Goal: Navigation & Orientation: Find specific page/section

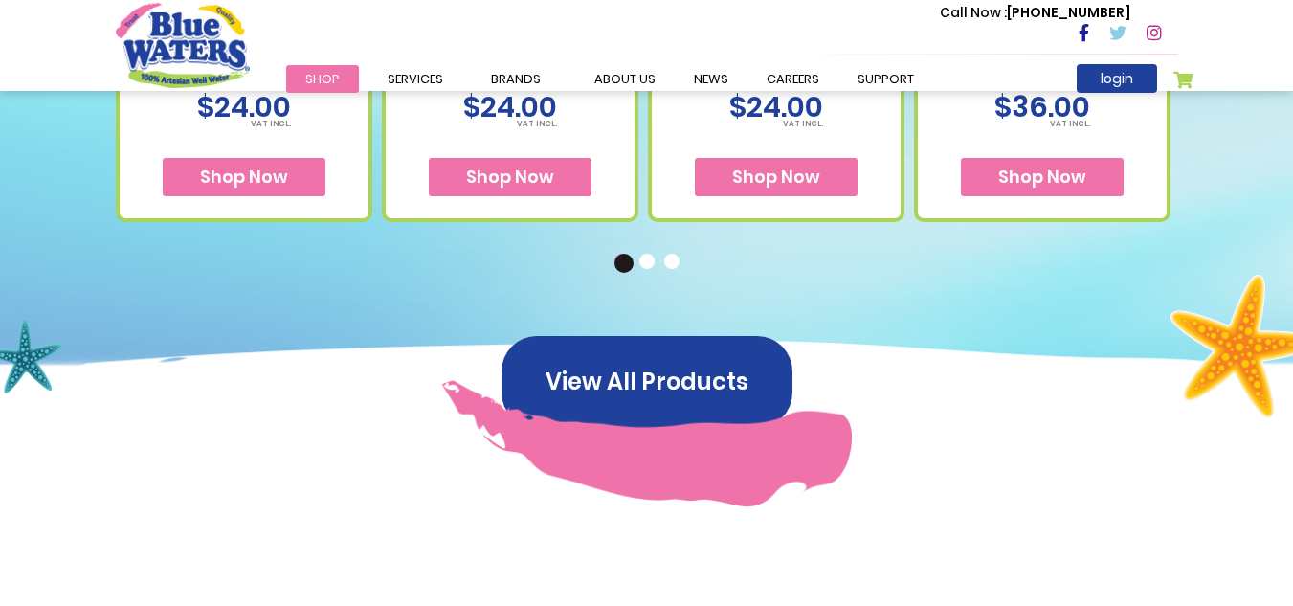
scroll to position [1588, 0]
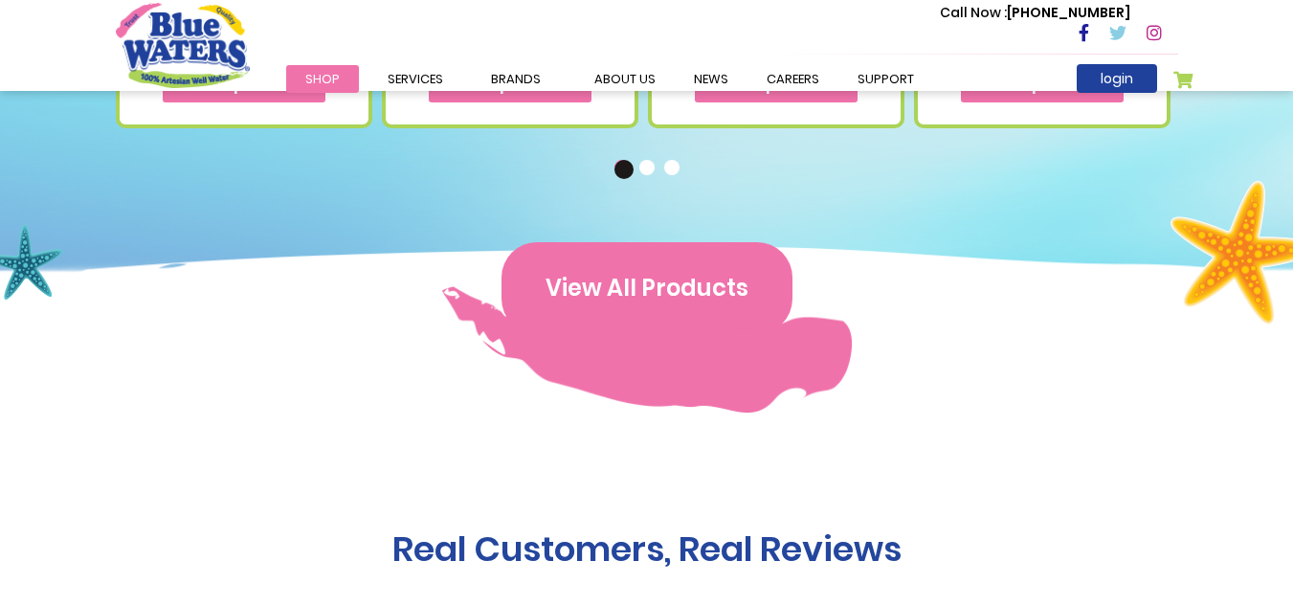
click at [585, 289] on button "View All Products" at bounding box center [647, 288] width 291 height 92
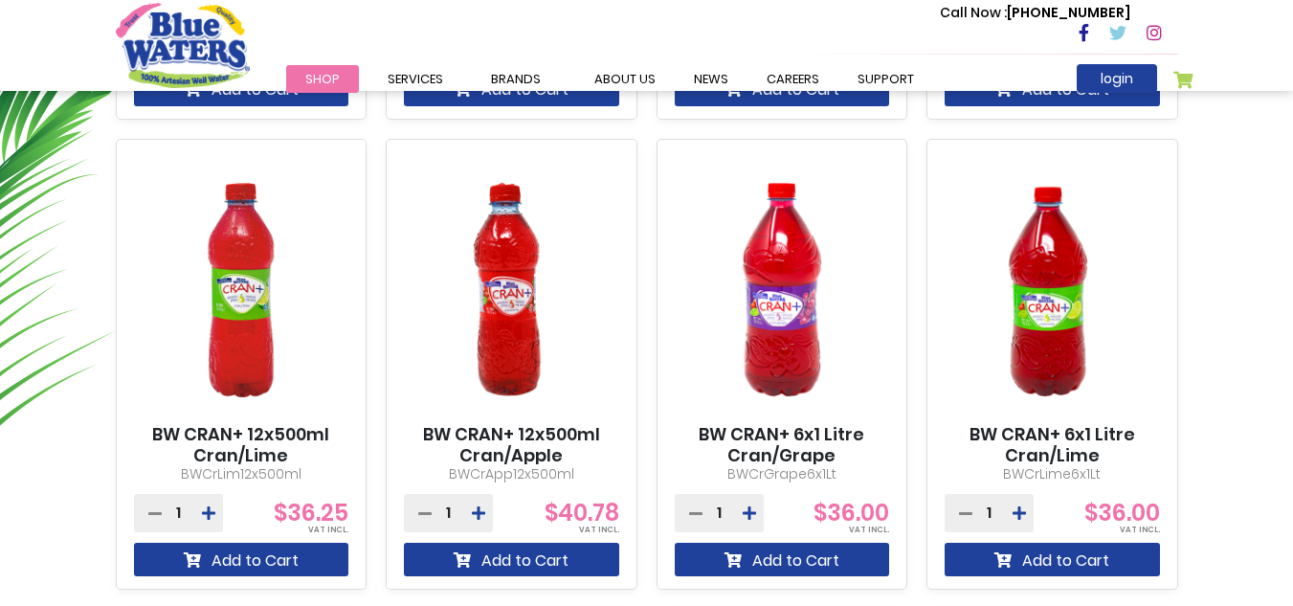
scroll to position [606, 0]
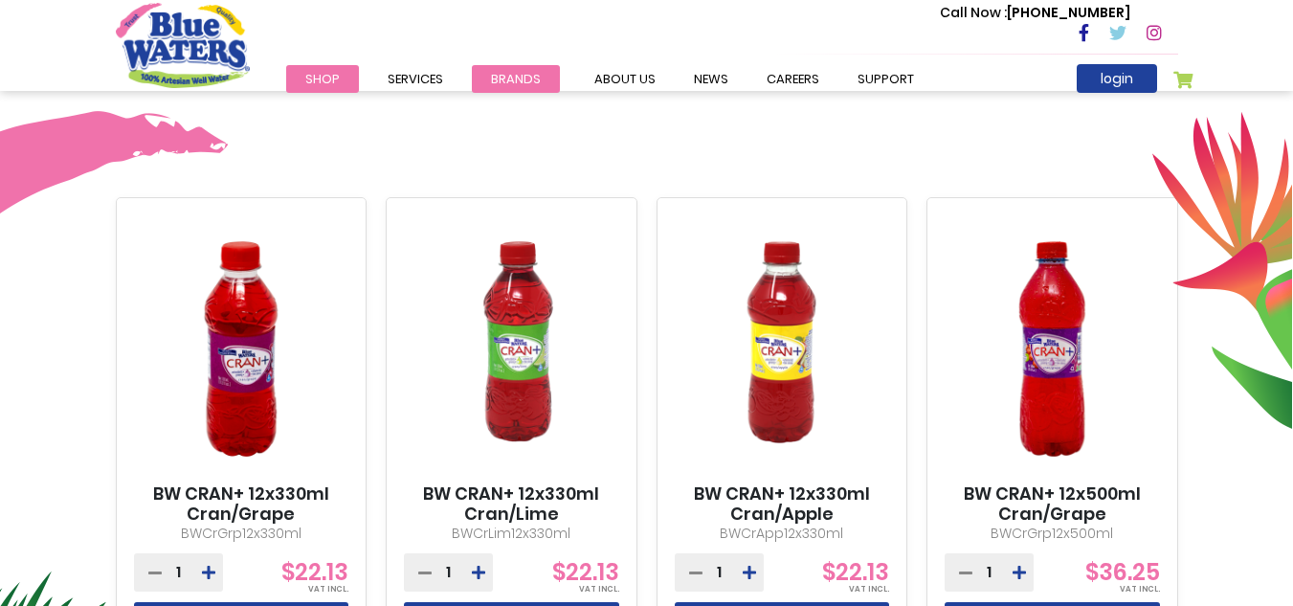
click at [517, 90] on li "Brands Blue Waters Alkaline Water Cran+ Juse Caribbean Traditions Tampico Blue …" at bounding box center [516, 78] width 88 height 23
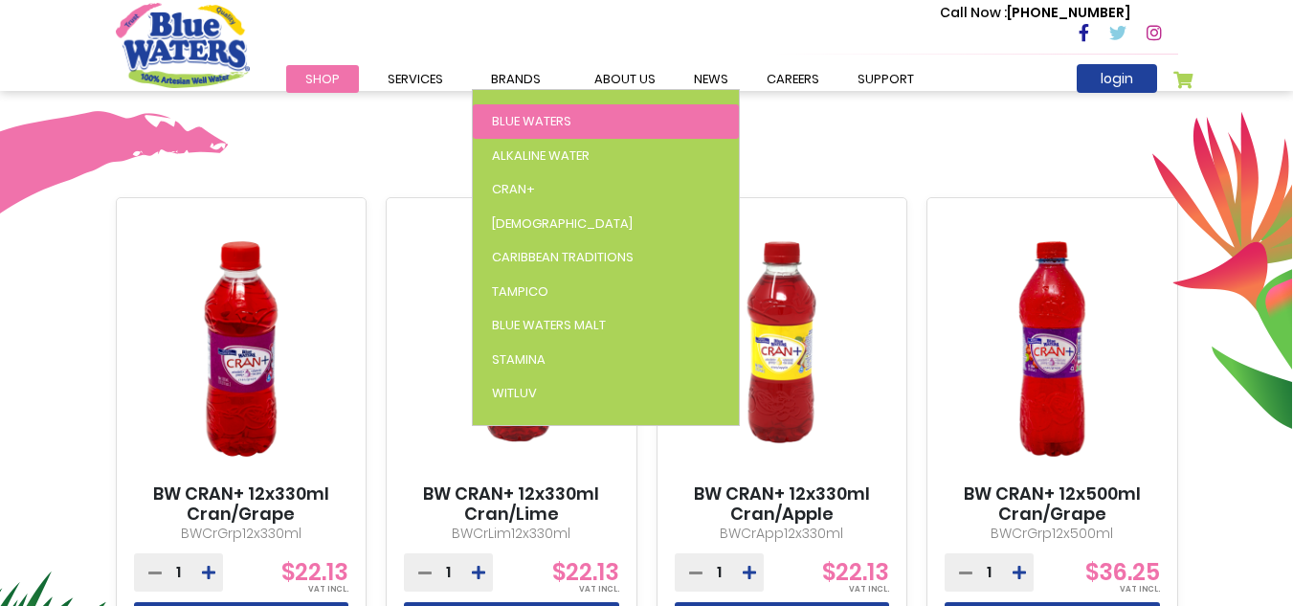
click at [529, 127] on span "Blue Waters" at bounding box center [531, 121] width 79 height 18
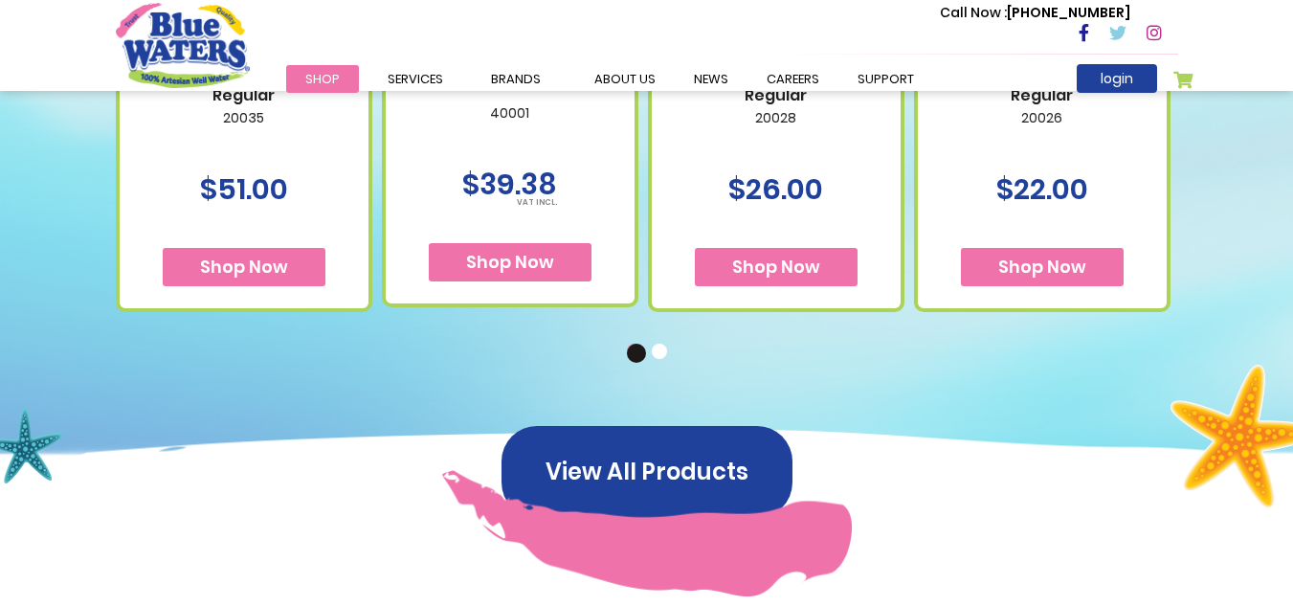
scroll to position [1441, 0]
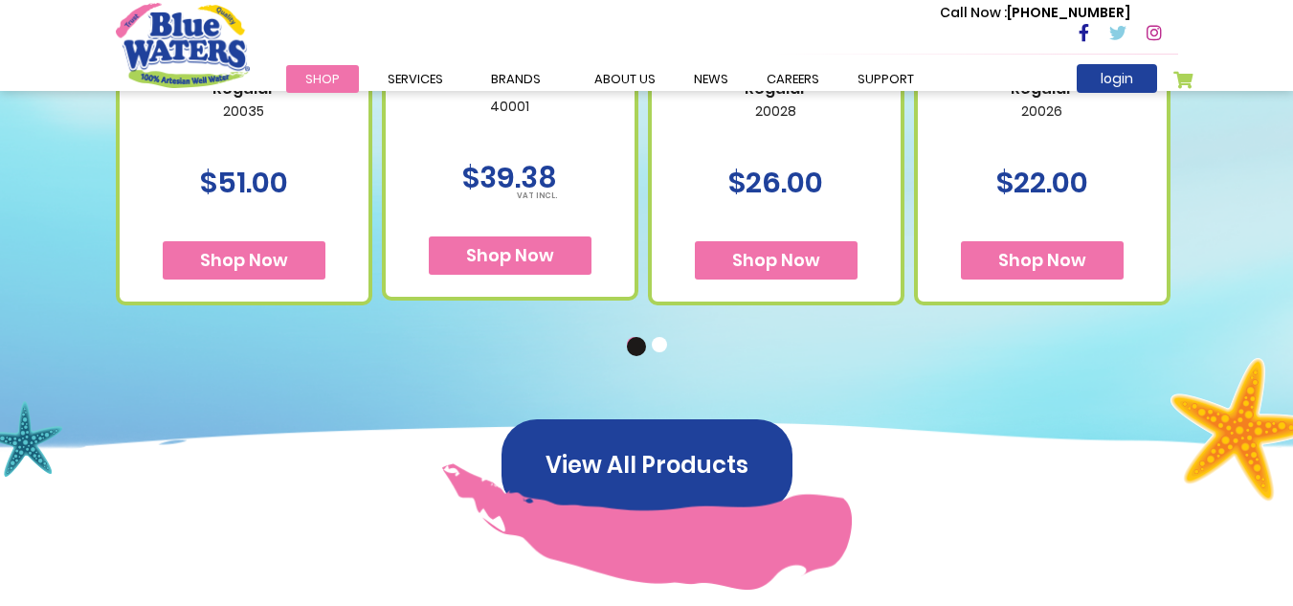
click at [656, 346] on button "2" at bounding box center [661, 346] width 19 height 19
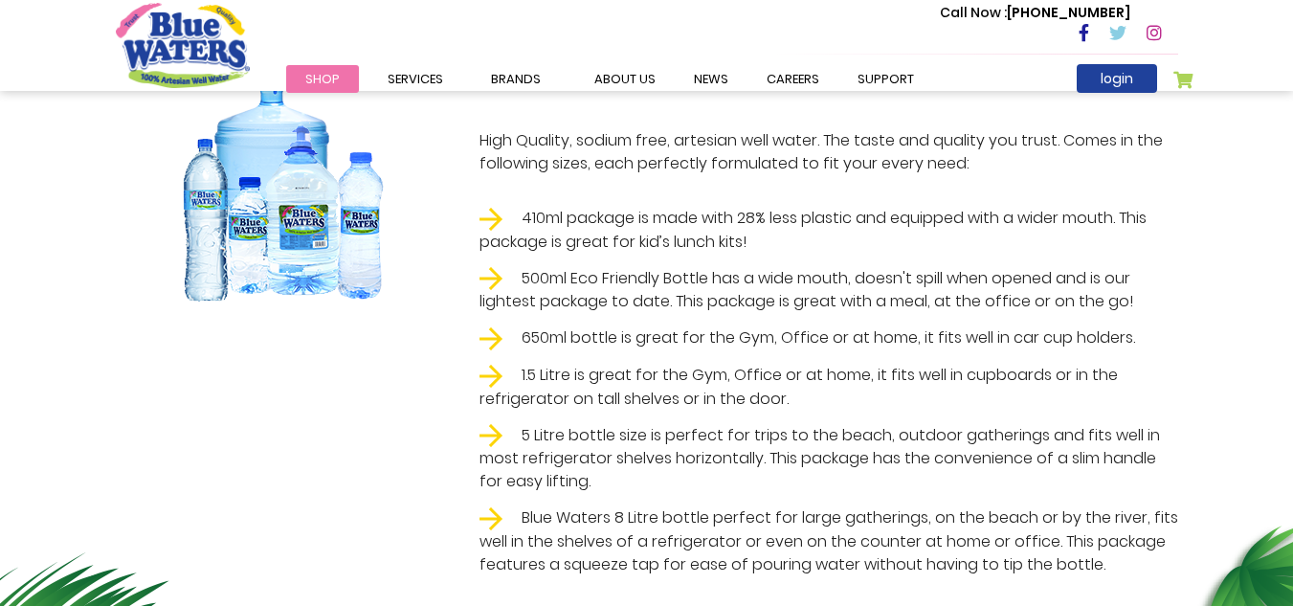
scroll to position [0, 0]
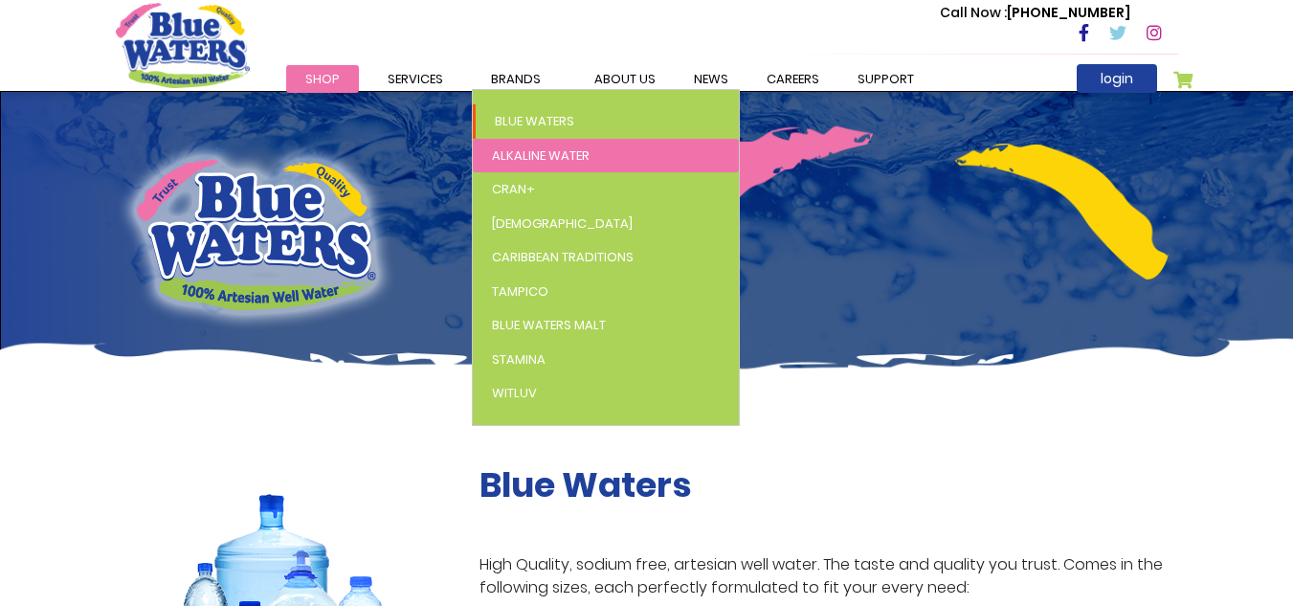
click at [501, 155] on span "Alkaline Water" at bounding box center [541, 155] width 98 height 18
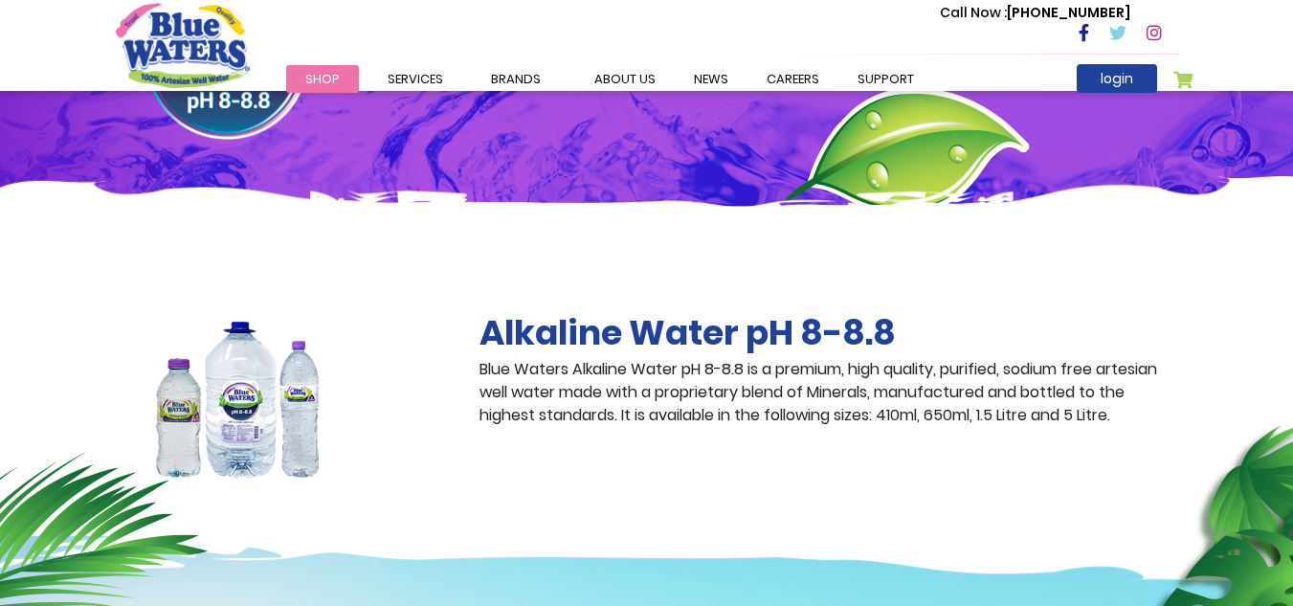
scroll to position [114, 0]
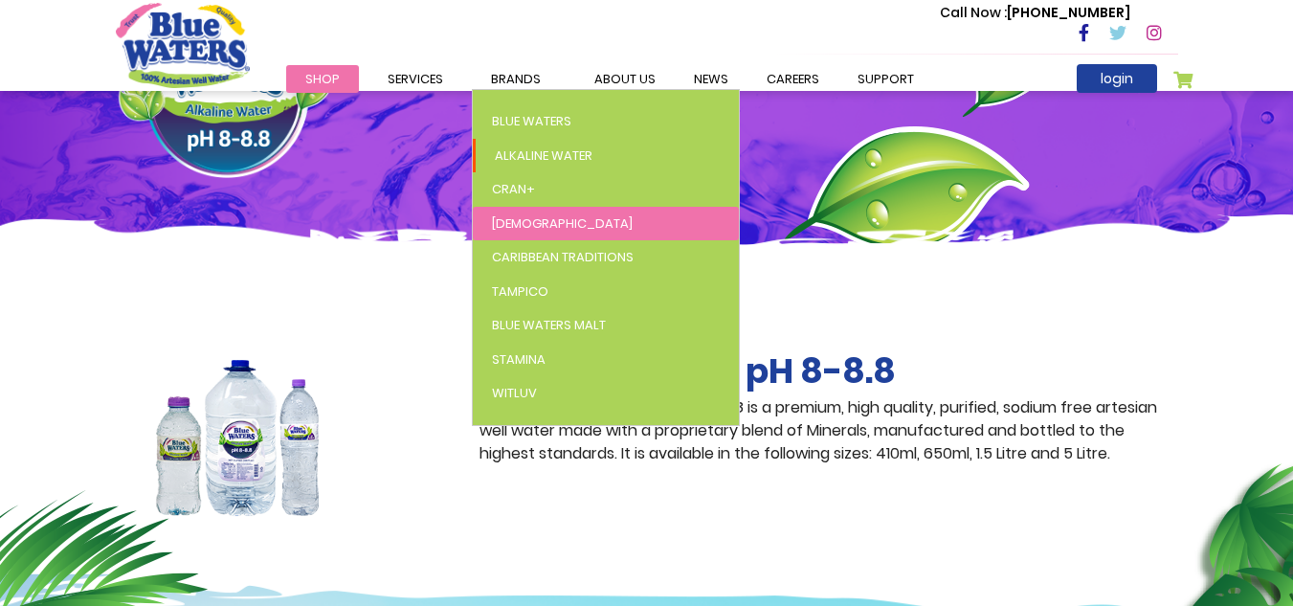
click at [513, 215] on span "[DEMOGRAPHIC_DATA]" at bounding box center [562, 223] width 141 height 18
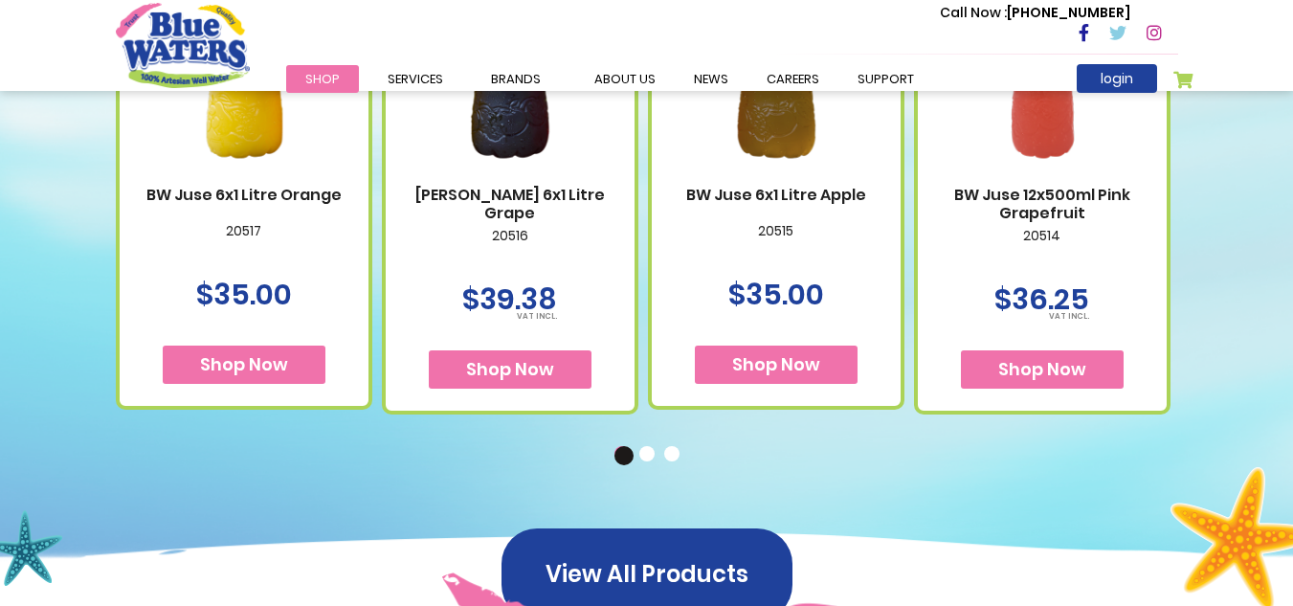
scroll to position [950, 0]
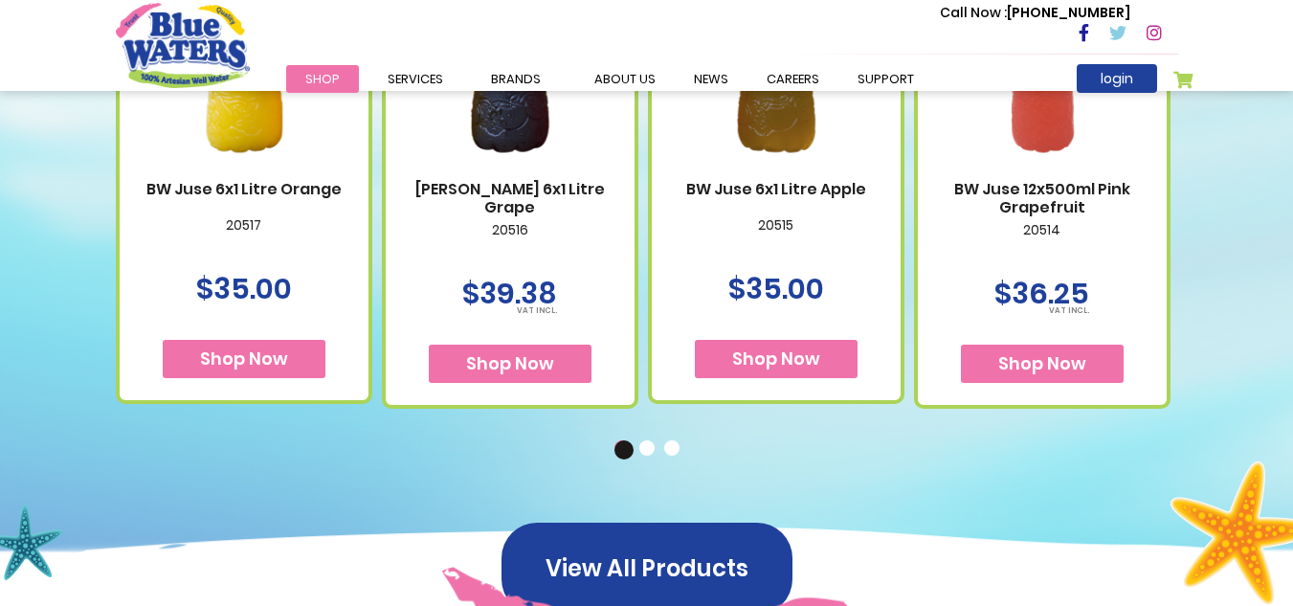
click at [641, 454] on button "2" at bounding box center [648, 449] width 19 height 19
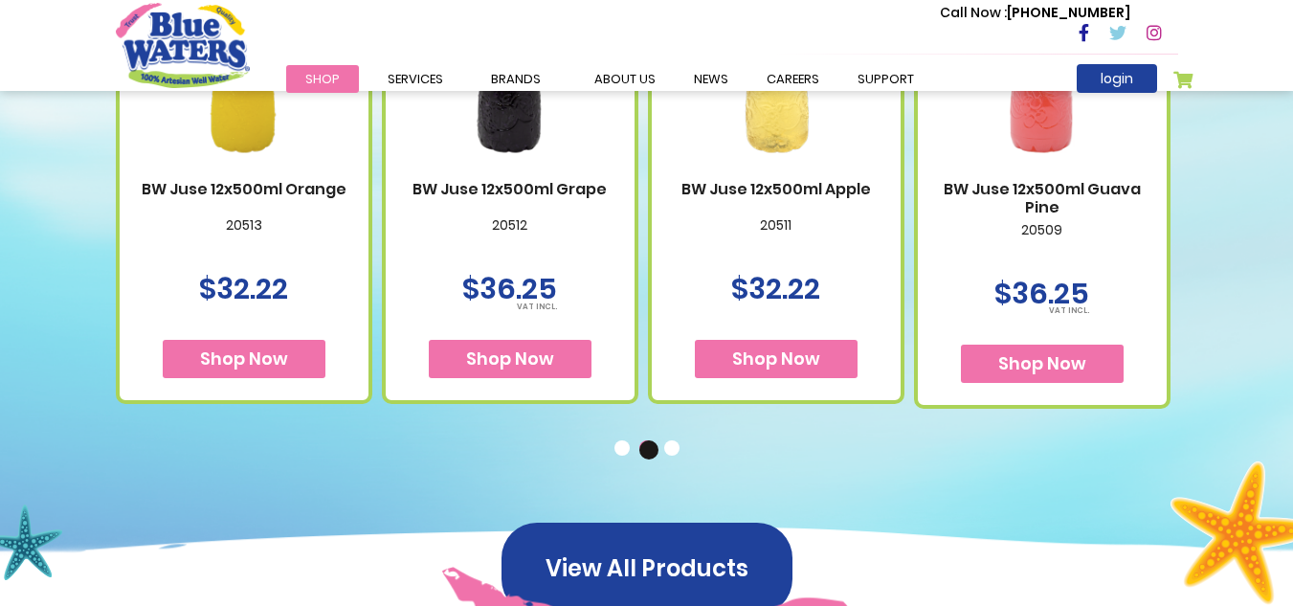
click at [675, 446] on button "3" at bounding box center [673, 449] width 19 height 19
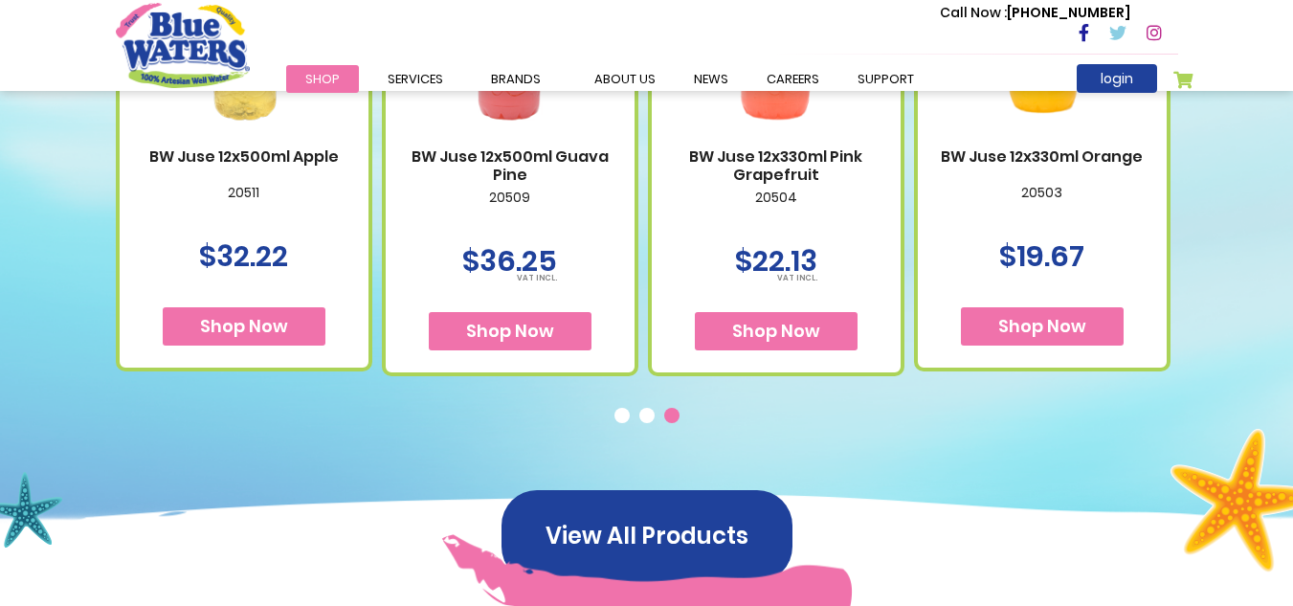
scroll to position [1003, 0]
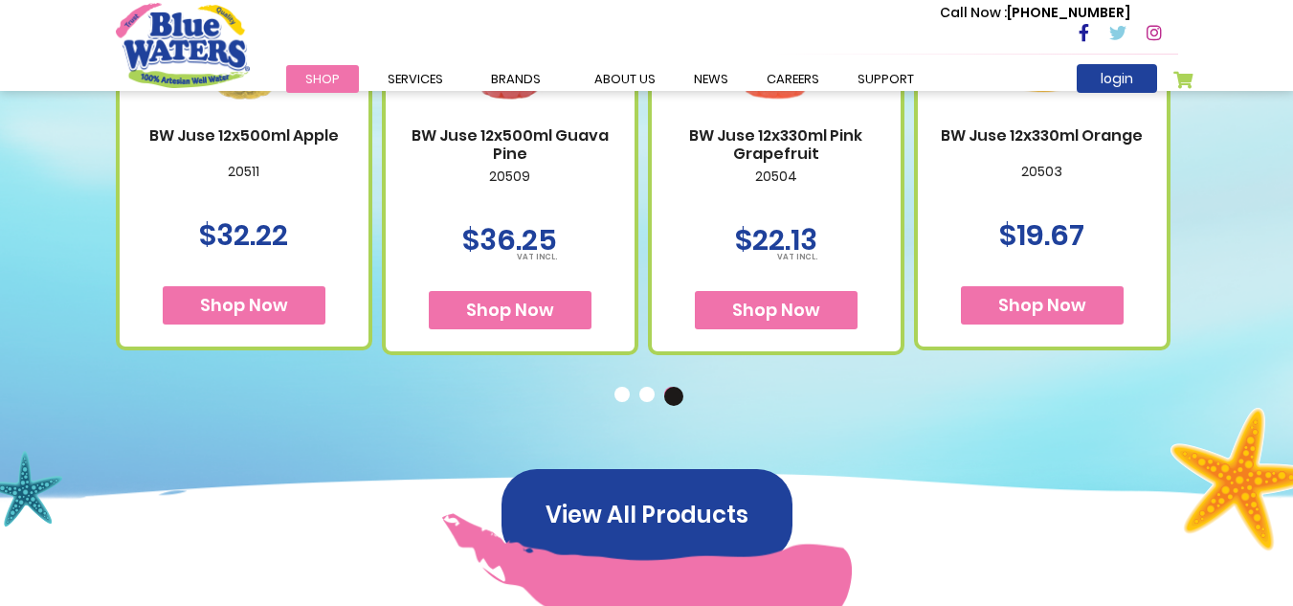
click at [646, 398] on button "2" at bounding box center [648, 396] width 19 height 19
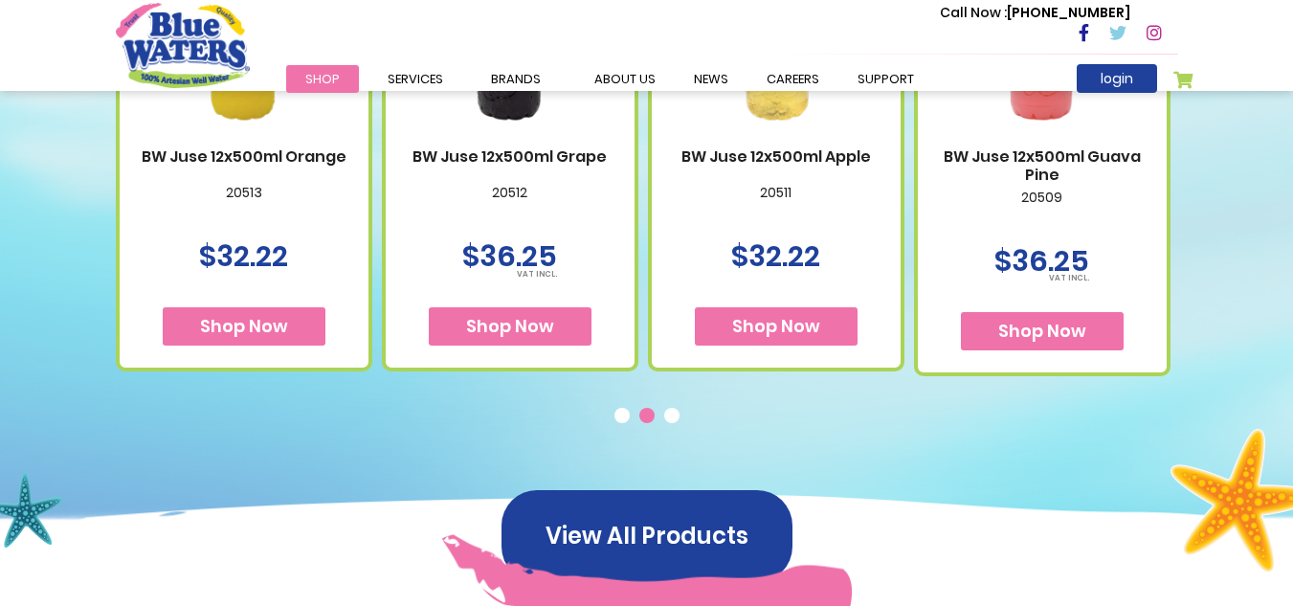
scroll to position [993, 0]
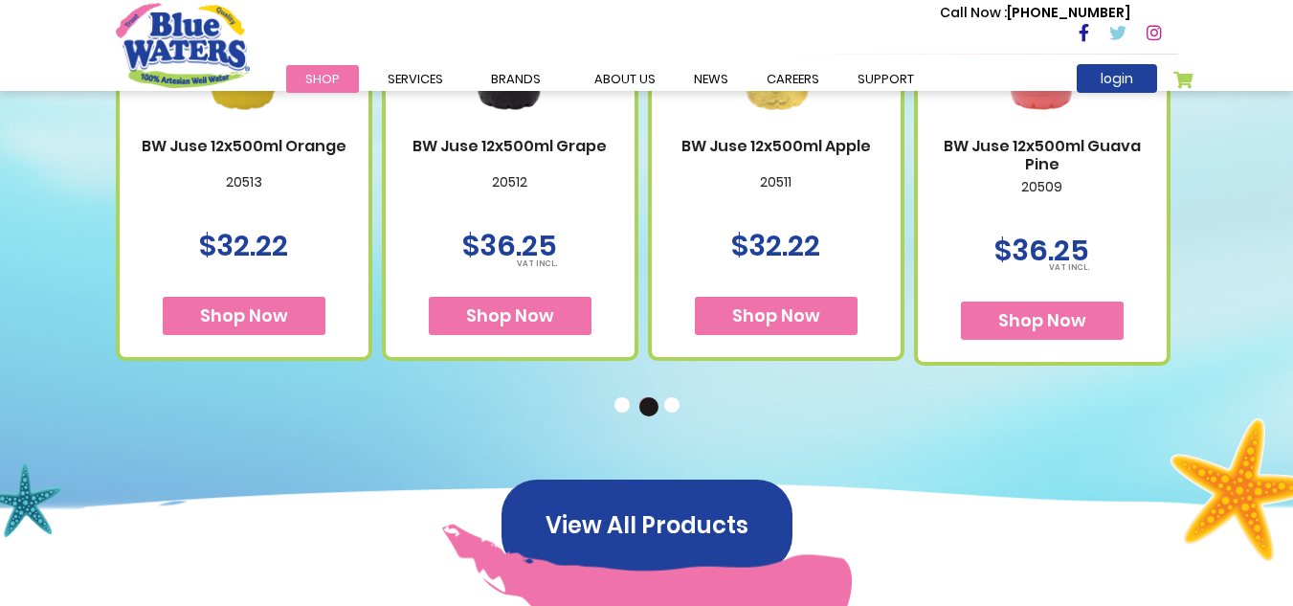
click at [625, 399] on button "1" at bounding box center [624, 406] width 19 height 19
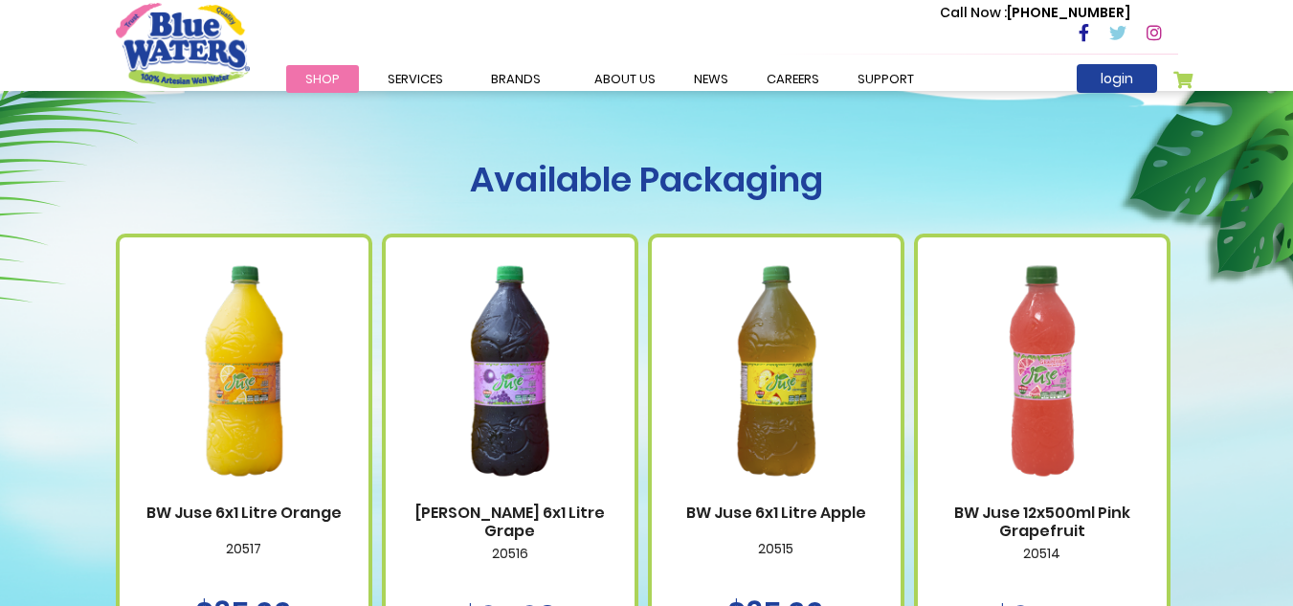
scroll to position [631, 0]
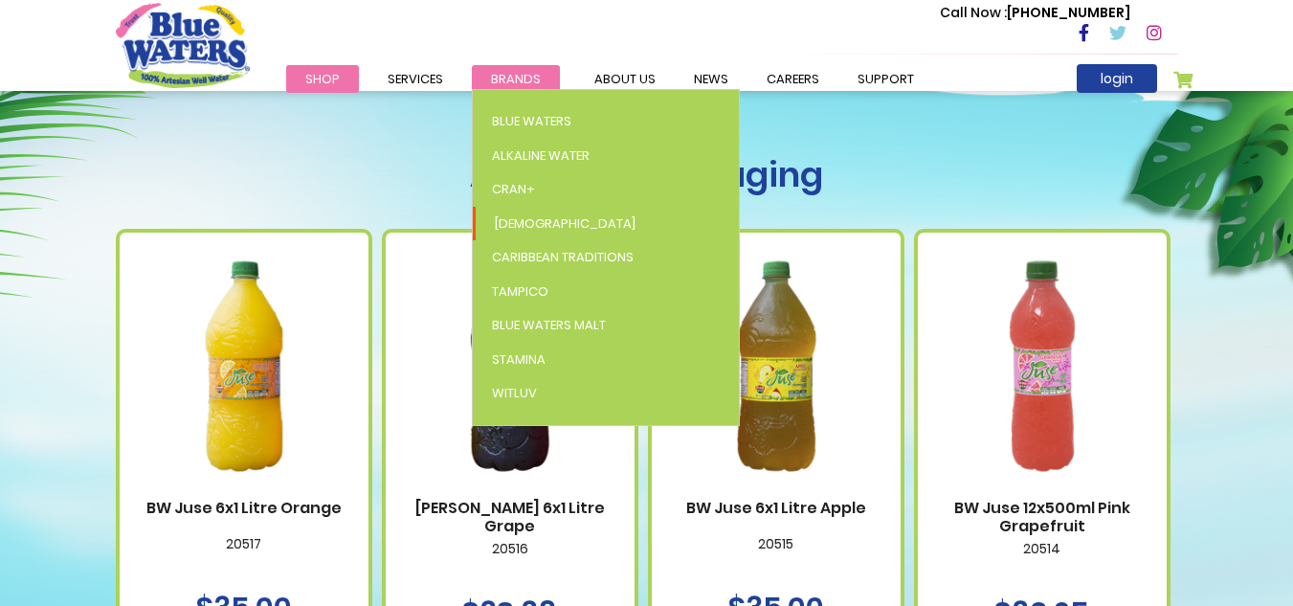
click at [504, 79] on span "Brands" at bounding box center [516, 79] width 50 height 18
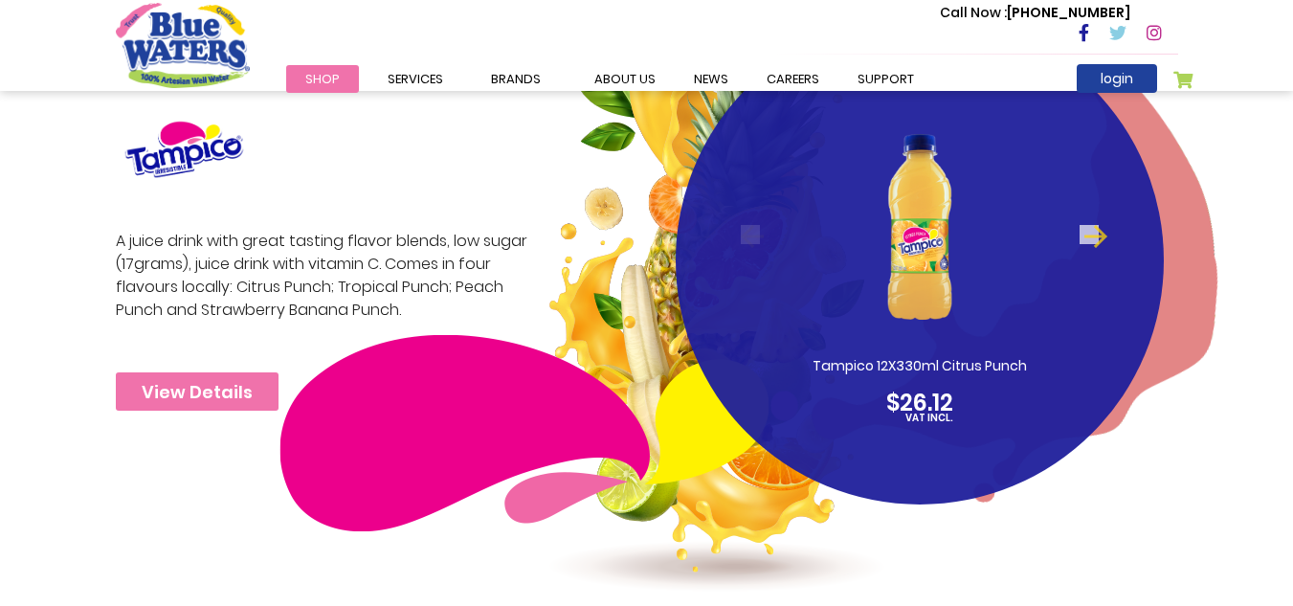
scroll to position [3006, 0]
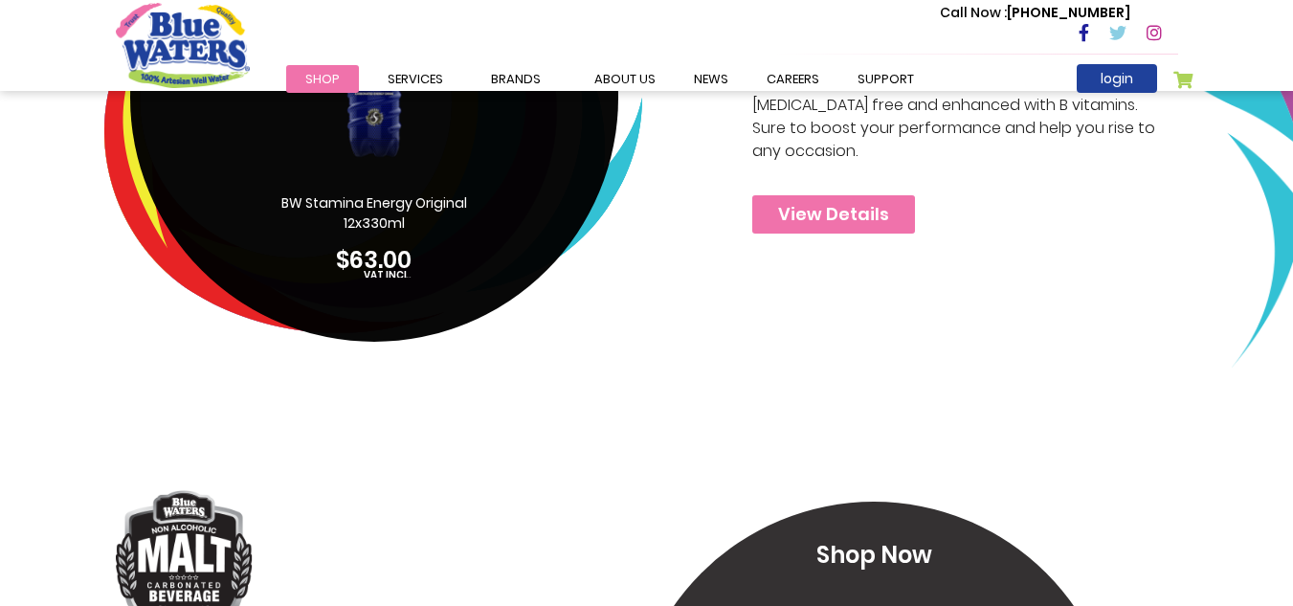
drag, startPoint x: 1294, startPoint y: 275, endPoint x: 1299, endPoint y: 355, distance: 80.6
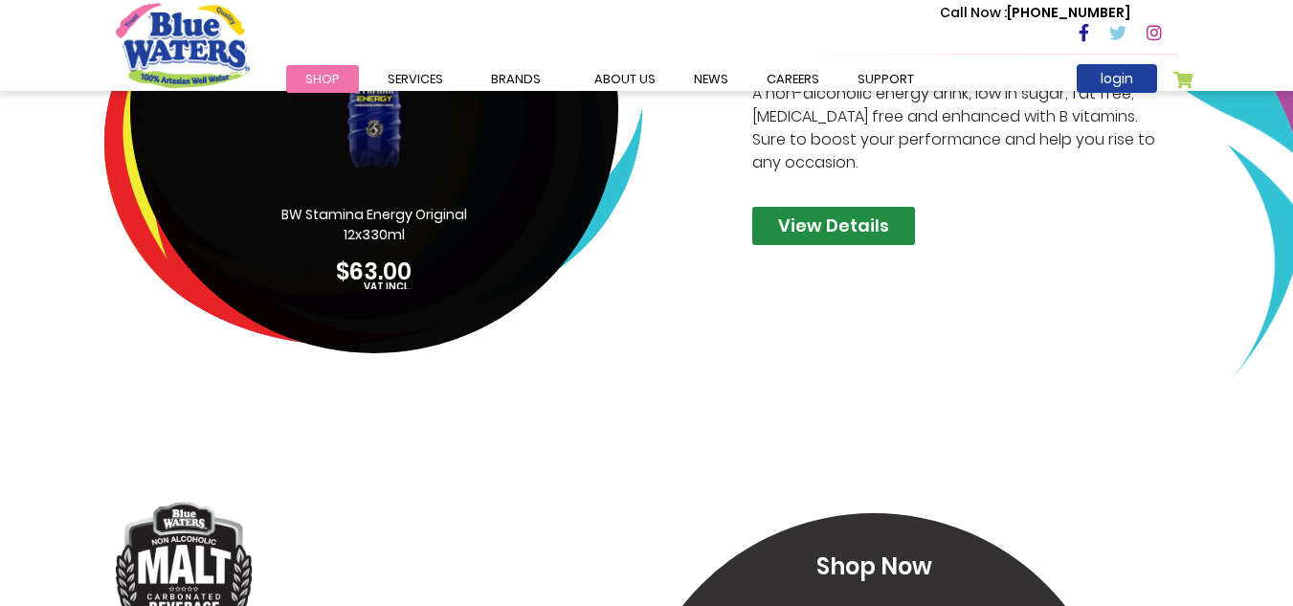
click at [879, 238] on link "View Details" at bounding box center [833, 226] width 163 height 38
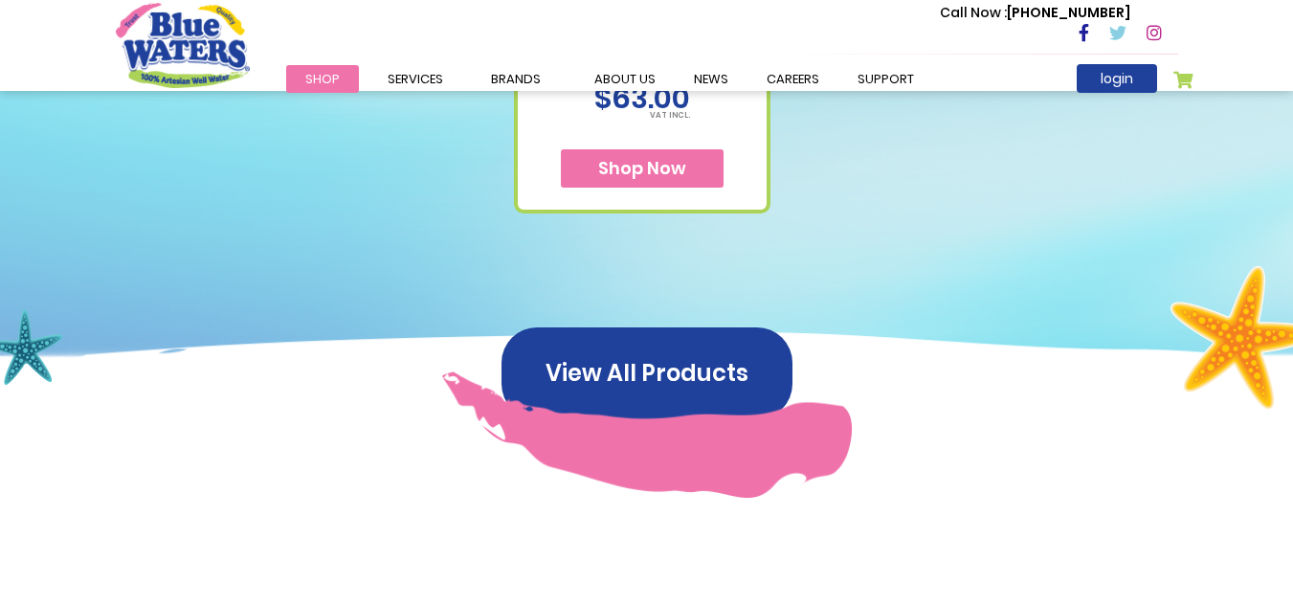
scroll to position [1211, 0]
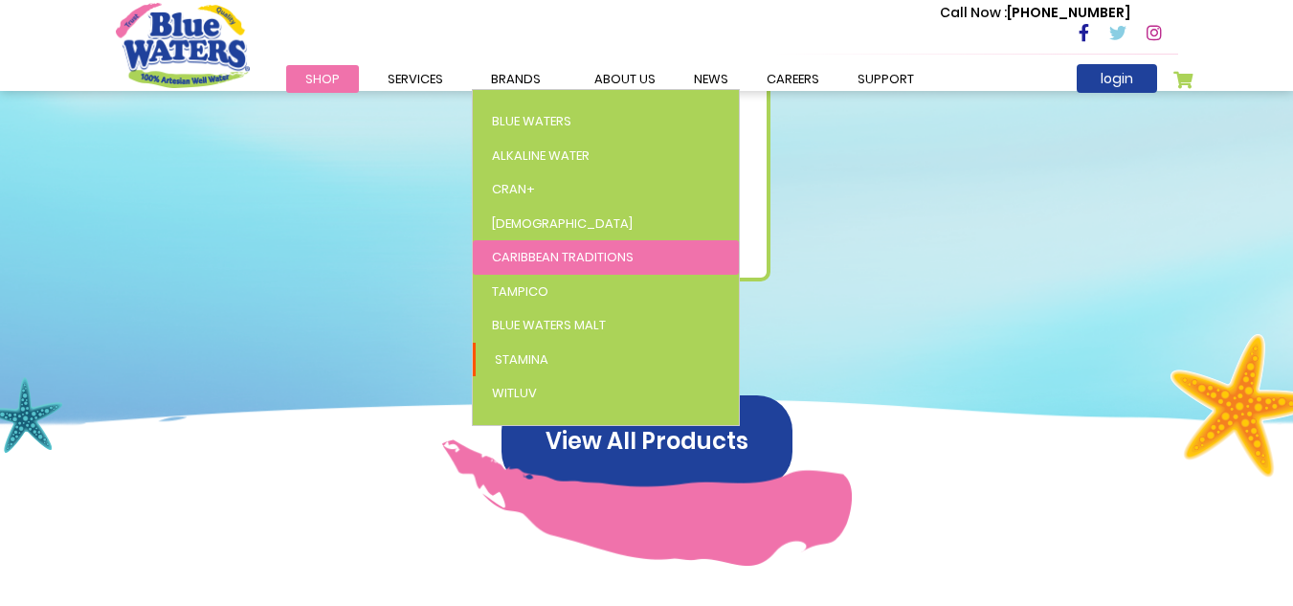
click at [539, 258] on span "Caribbean Traditions" at bounding box center [563, 257] width 142 height 18
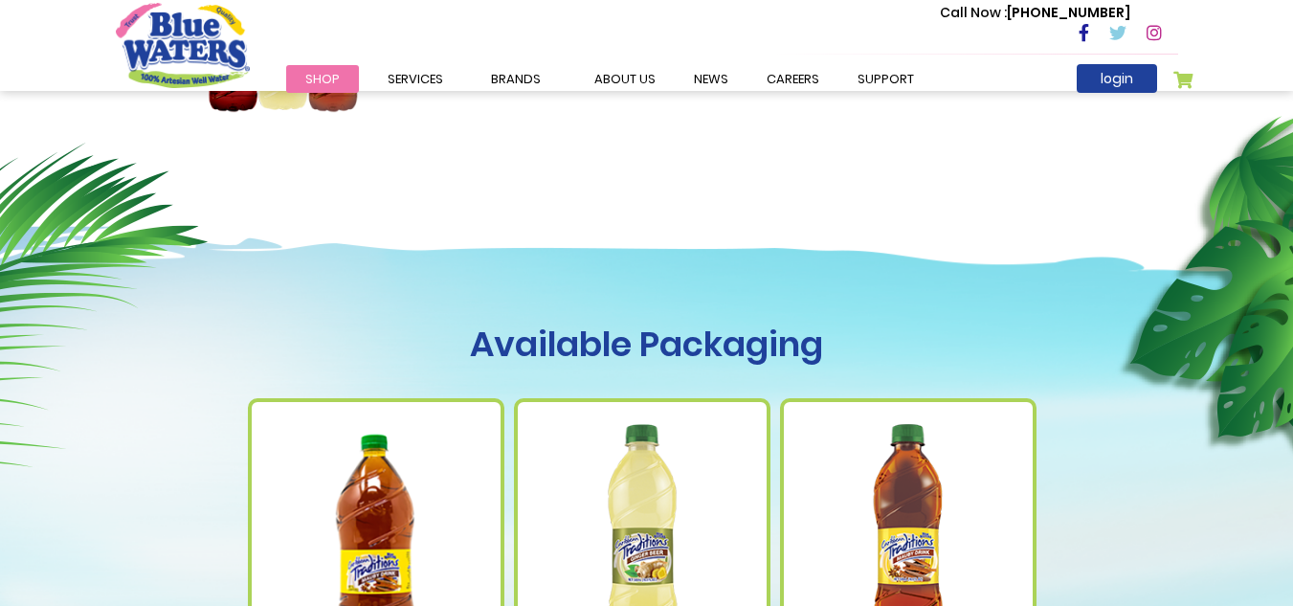
scroll to position [570, 0]
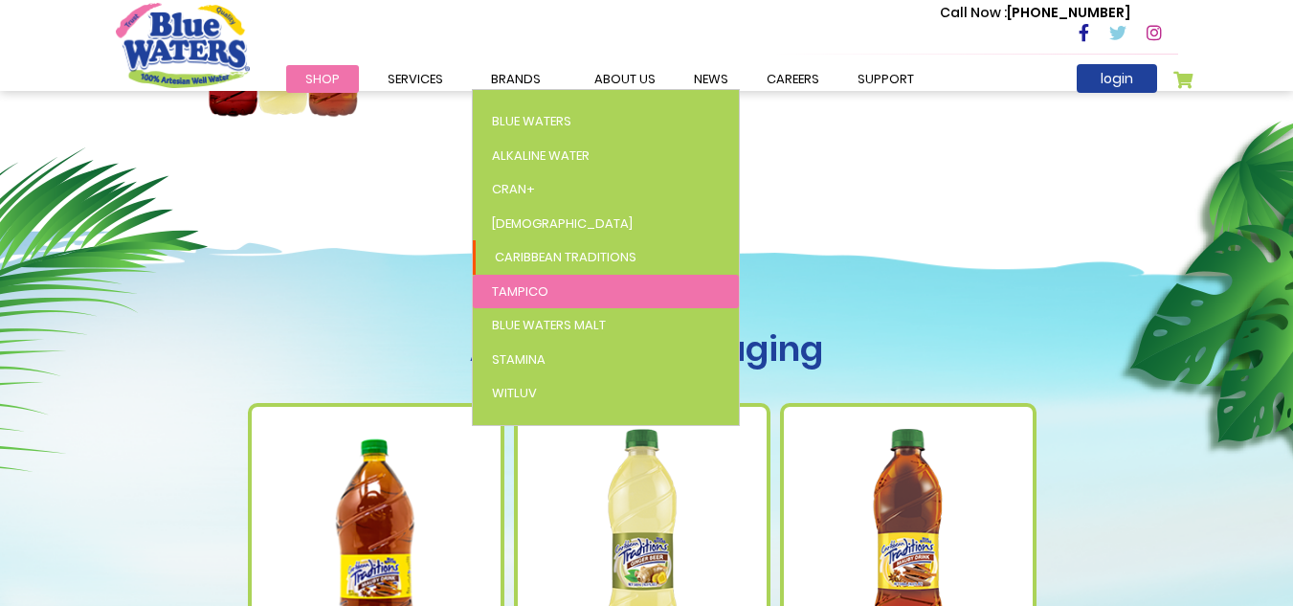
click at [544, 296] on span "Tampico" at bounding box center [520, 291] width 56 height 18
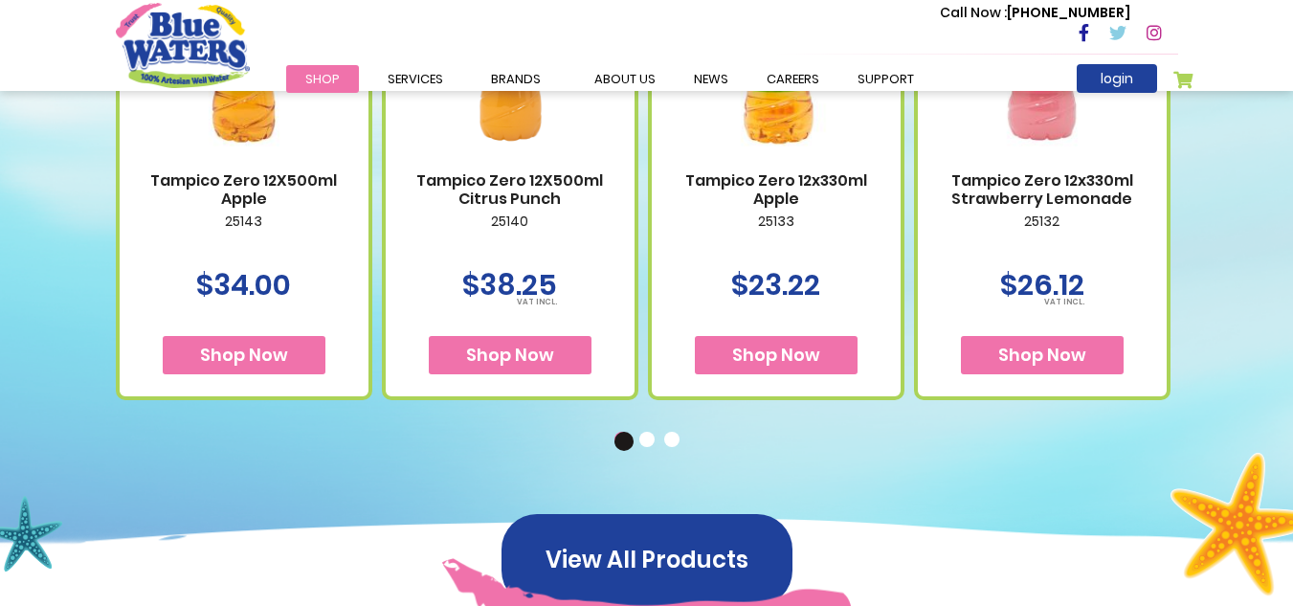
scroll to position [1021, 0]
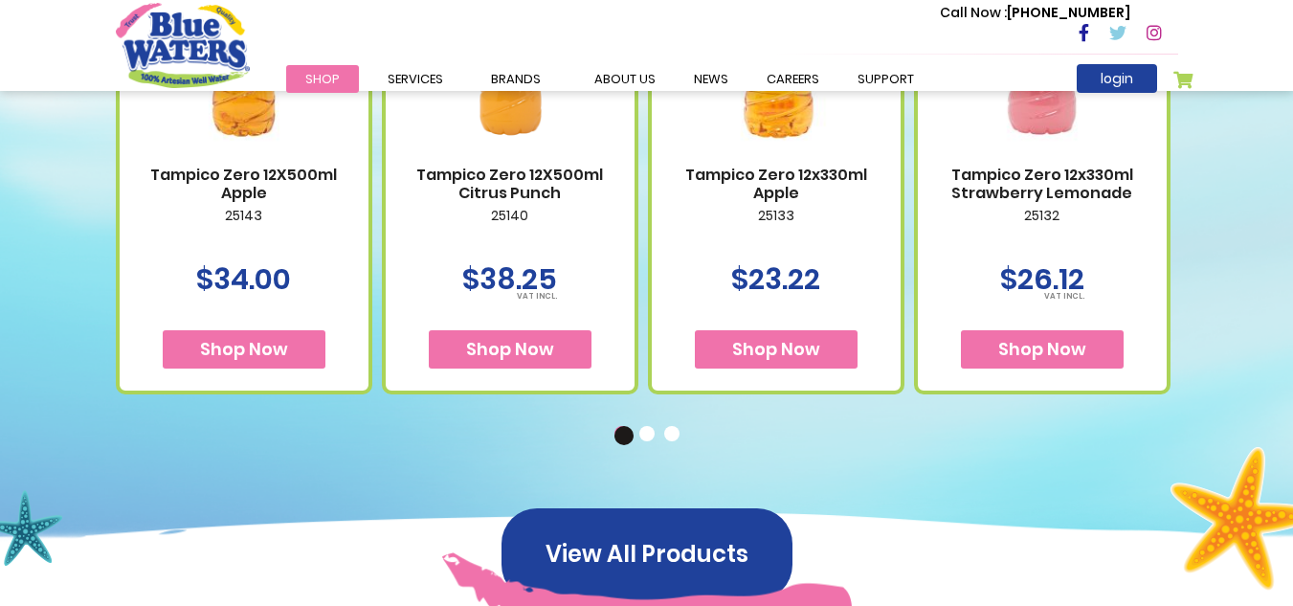
drag, startPoint x: 1298, startPoint y: 85, endPoint x: 1307, endPoint y: 265, distance: 180.2
click at [642, 434] on button "2" at bounding box center [648, 435] width 19 height 19
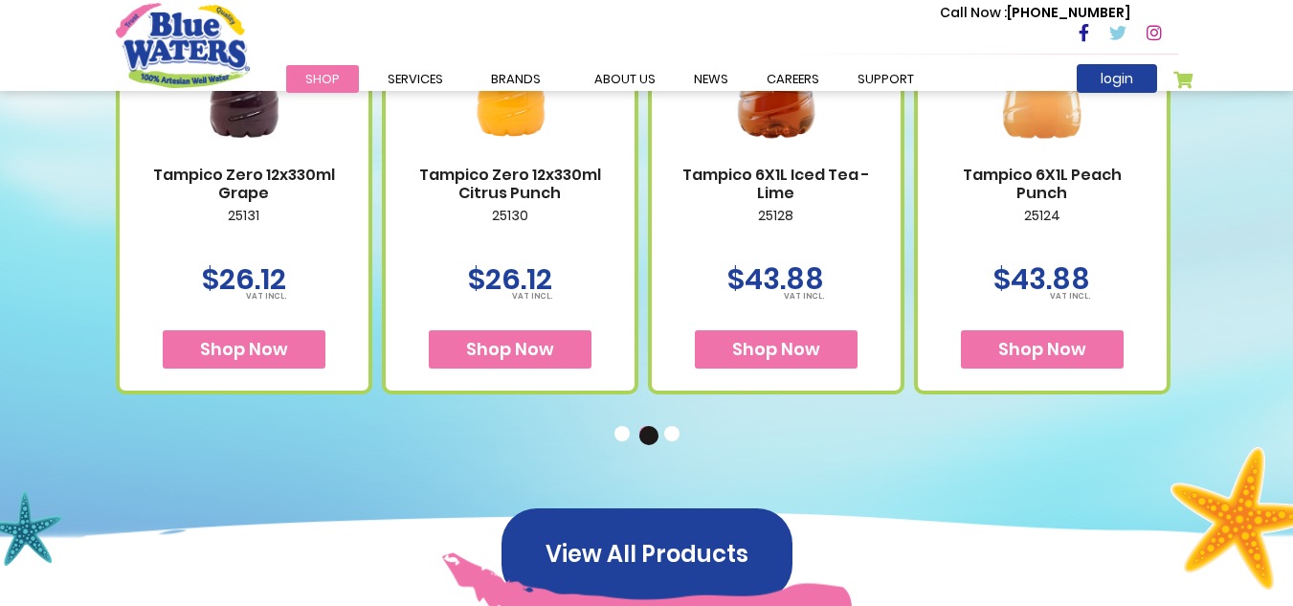
click at [673, 429] on button "3" at bounding box center [673, 435] width 19 height 19
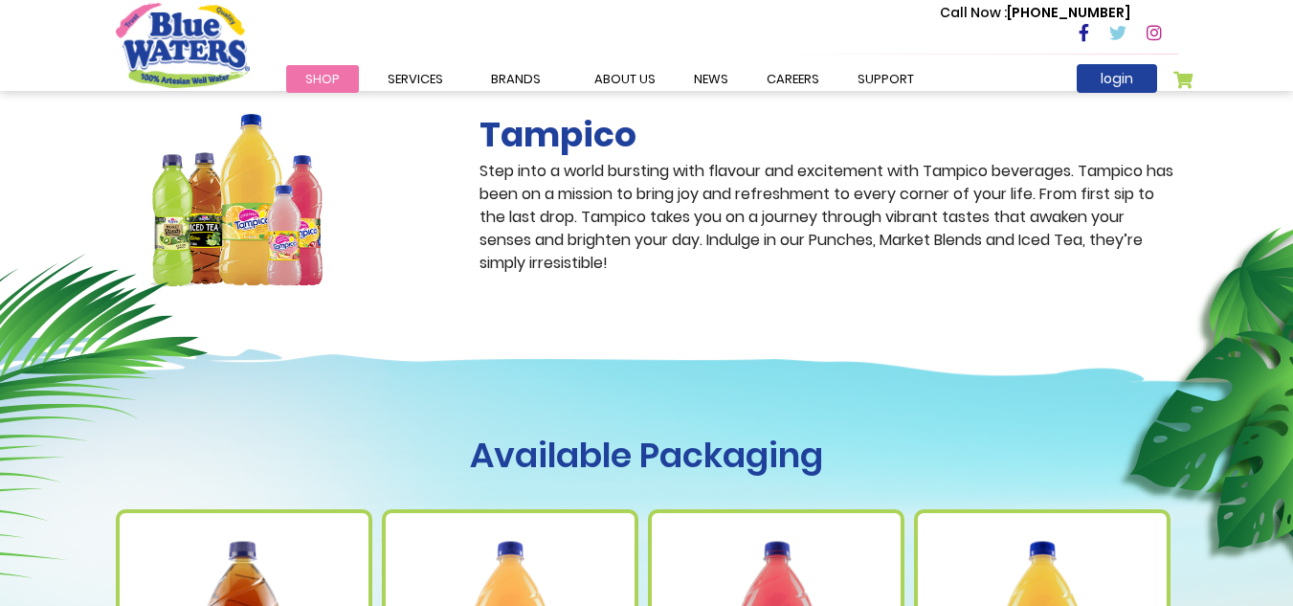
scroll to position [11, 0]
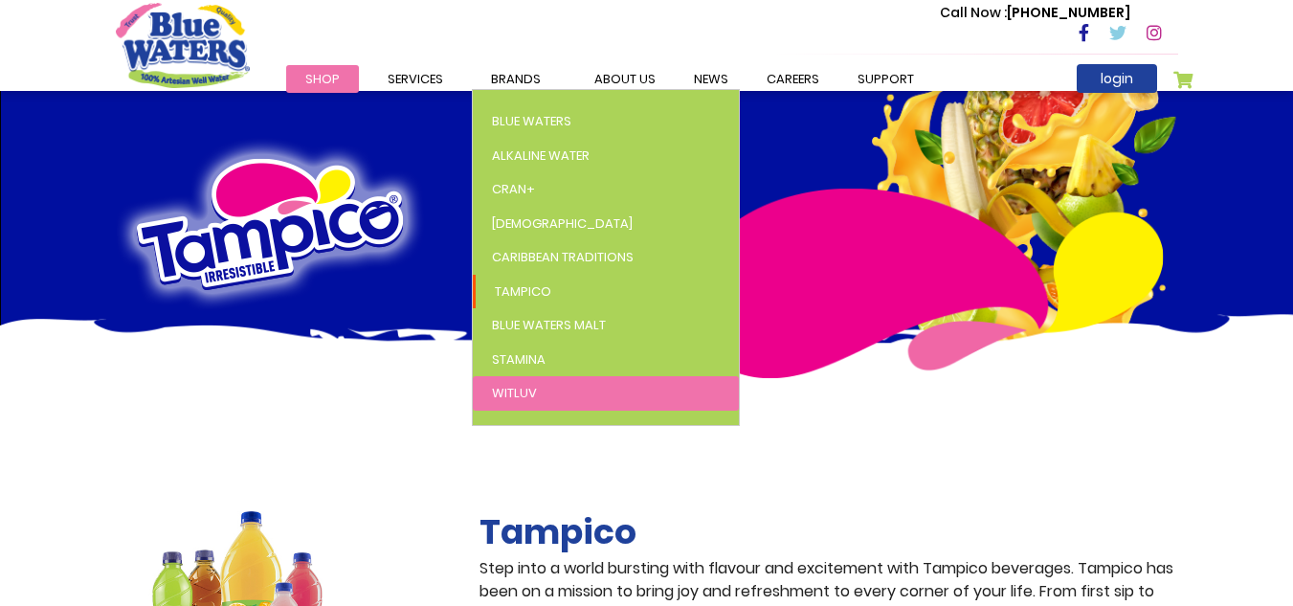
click at [514, 387] on span "WitLuv" at bounding box center [514, 393] width 45 height 18
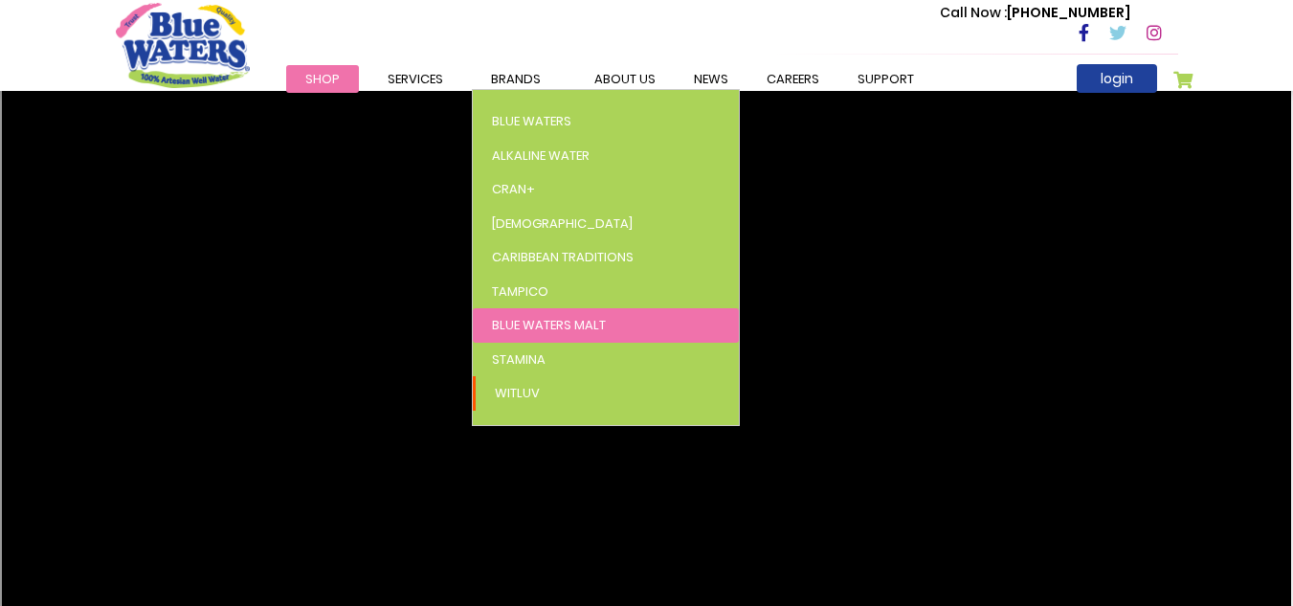
click at [545, 319] on span "Blue Waters Malt" at bounding box center [549, 325] width 114 height 18
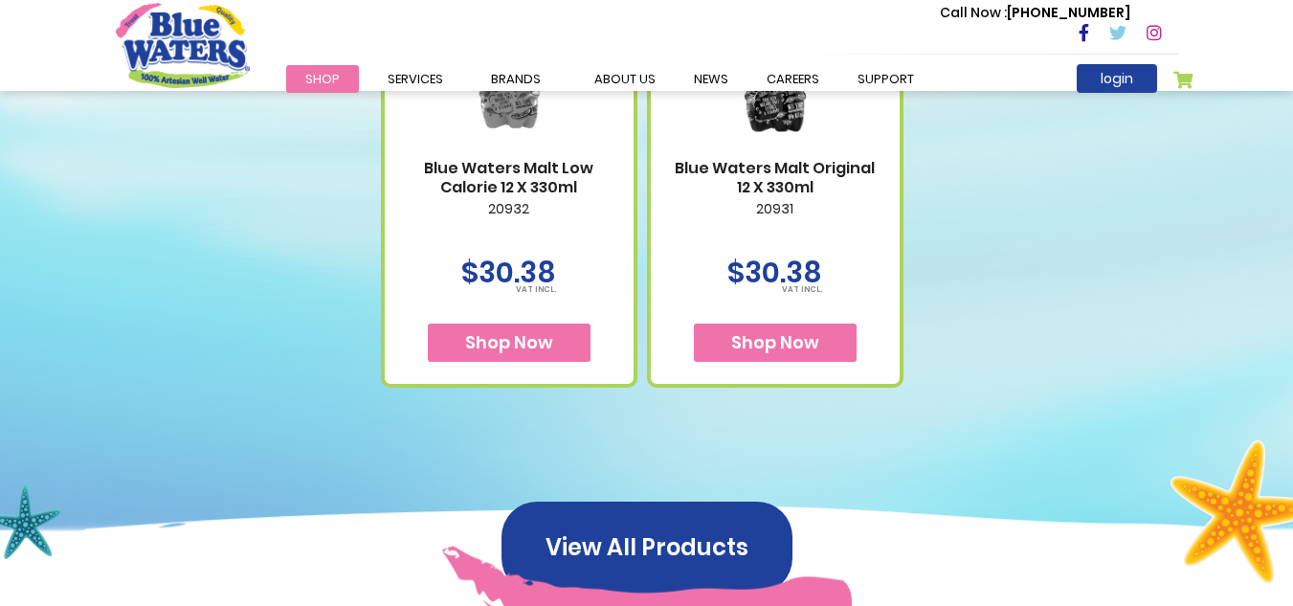
scroll to position [998, 0]
